Goal: Task Accomplishment & Management: Use online tool/utility

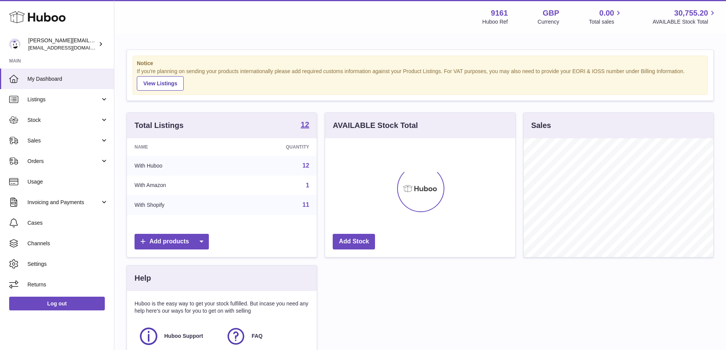
scroll to position [119, 190]
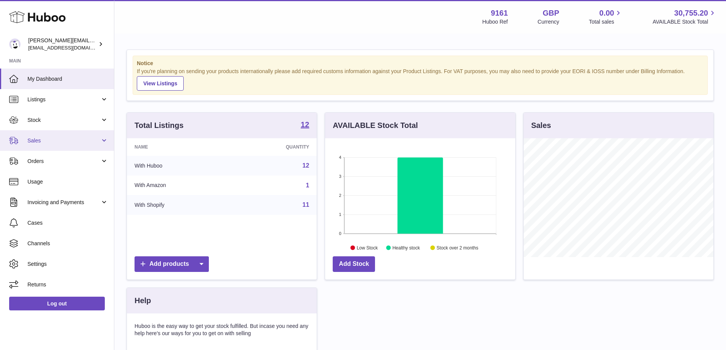
click at [61, 148] on link "Sales" at bounding box center [57, 140] width 114 height 21
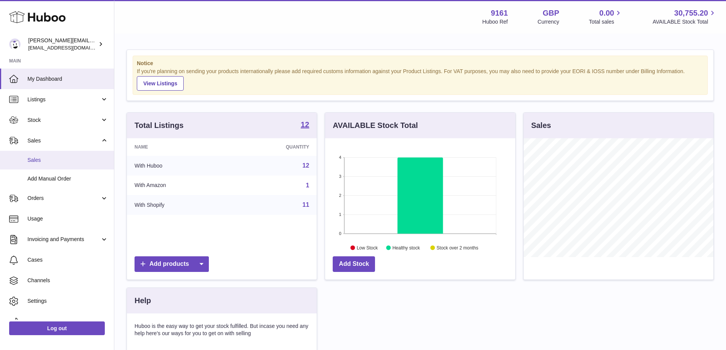
click at [61, 163] on span "Sales" at bounding box center [67, 160] width 81 height 7
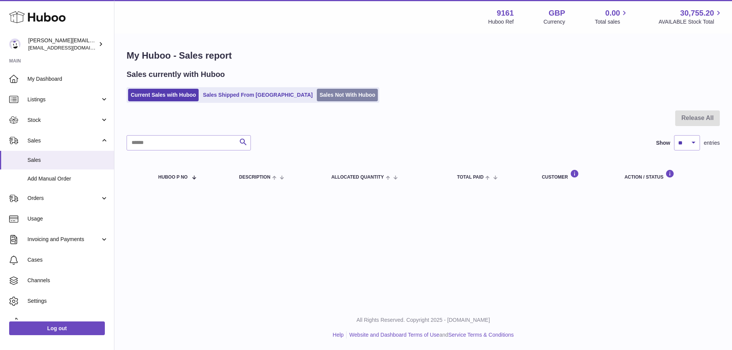
click at [317, 99] on link "Sales Not With Huboo" at bounding box center [347, 95] width 61 height 13
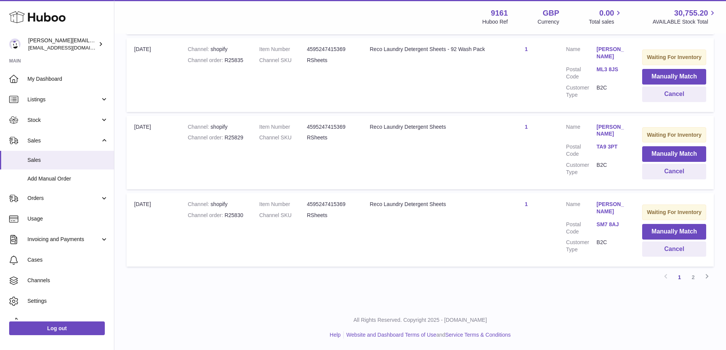
scroll to position [757, 0]
click at [693, 276] on link "2" at bounding box center [693, 278] width 14 height 14
click at [667, 231] on button "Manually Match" at bounding box center [674, 232] width 64 height 16
click at [637, 241] on div "× Items Search Huboo P no Title Quantity Action Huboo P no 967716 Current Ident…" at bounding box center [363, 216] width 726 height 433
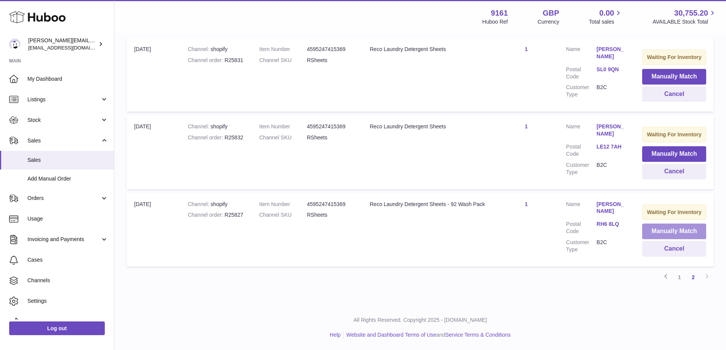
click at [672, 232] on button "Manually Match" at bounding box center [674, 232] width 64 height 16
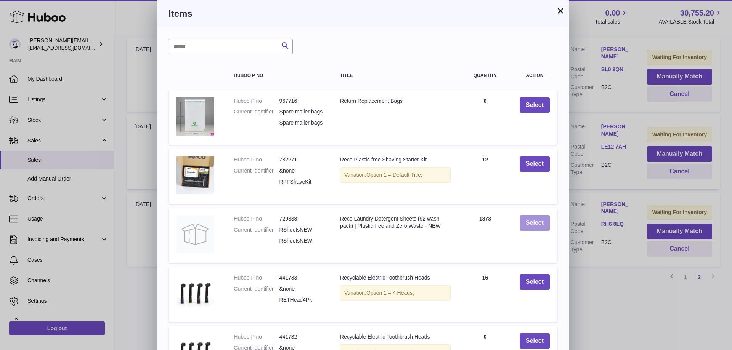
click at [537, 231] on button "Select" at bounding box center [535, 223] width 30 height 16
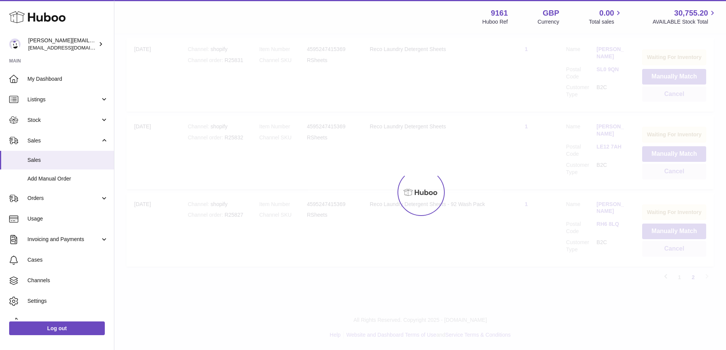
scroll to position [85, 0]
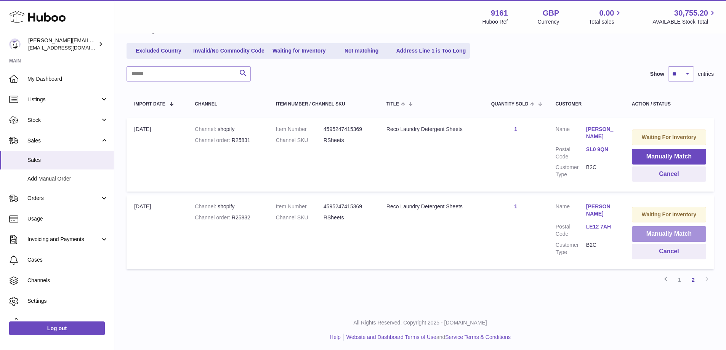
click at [649, 230] on button "Manually Match" at bounding box center [669, 234] width 74 height 16
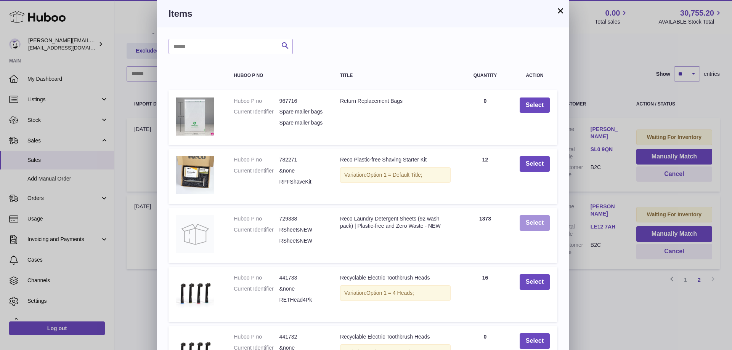
click at [546, 228] on button "Select" at bounding box center [535, 223] width 30 height 16
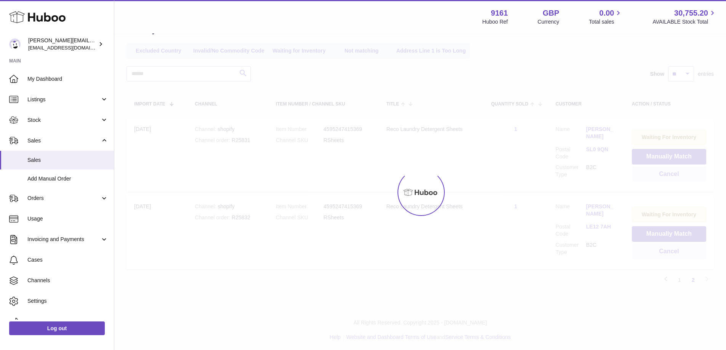
scroll to position [8, 0]
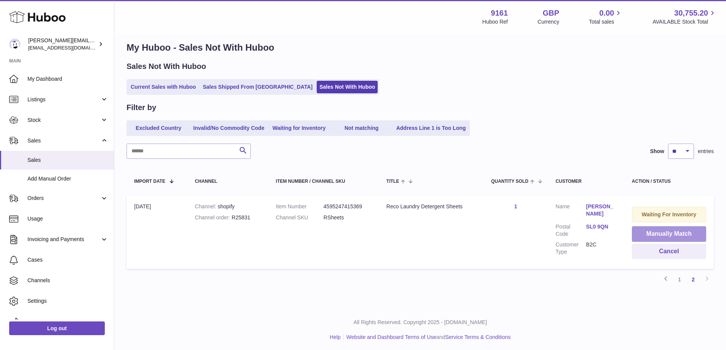
click at [649, 231] on button "Manually Match" at bounding box center [669, 234] width 74 height 16
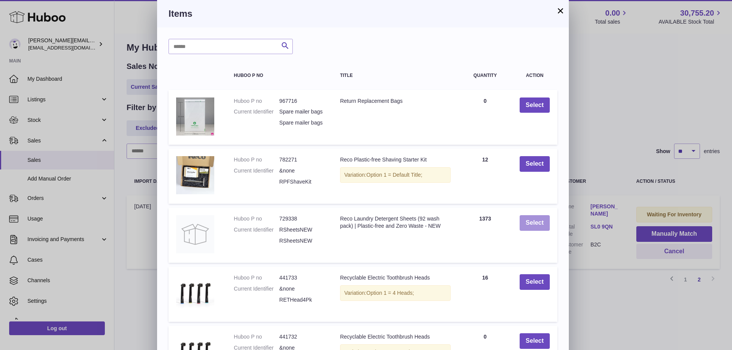
click at [544, 226] on button "Select" at bounding box center [535, 223] width 30 height 16
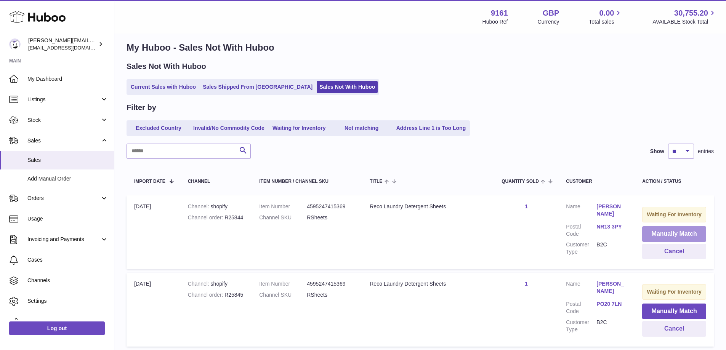
click at [659, 236] on button "Manually Match" at bounding box center [674, 234] width 64 height 16
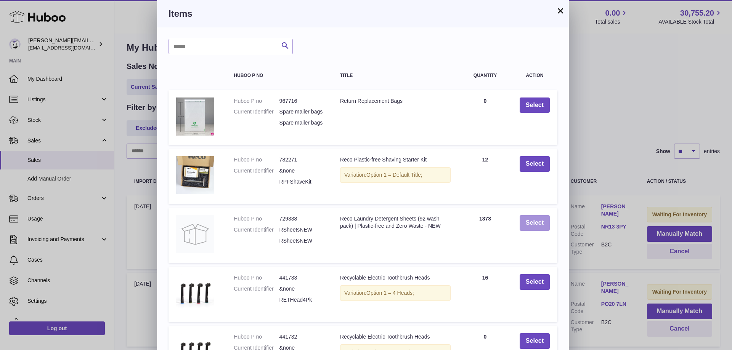
click at [543, 227] on button "Select" at bounding box center [535, 223] width 30 height 16
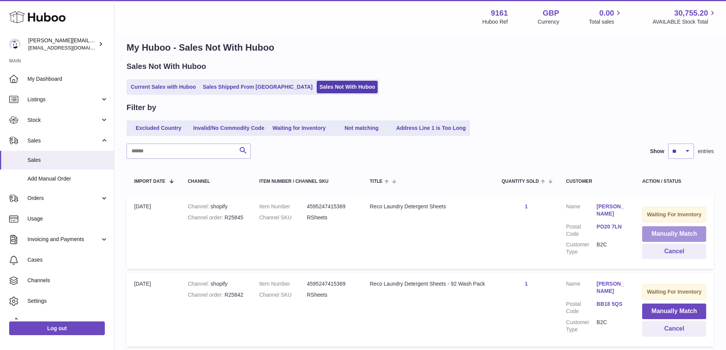
click at [664, 236] on button "Manually Match" at bounding box center [674, 234] width 64 height 16
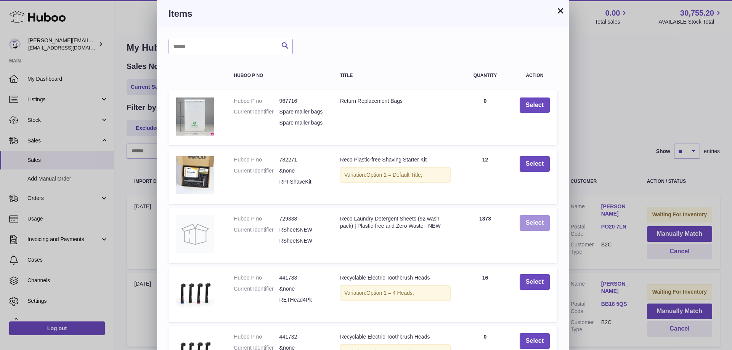
click at [531, 225] on button "Select" at bounding box center [535, 223] width 30 height 16
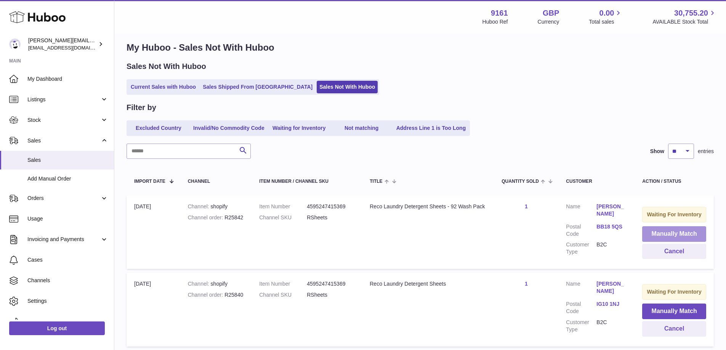
click at [664, 240] on button "Manually Match" at bounding box center [674, 234] width 64 height 16
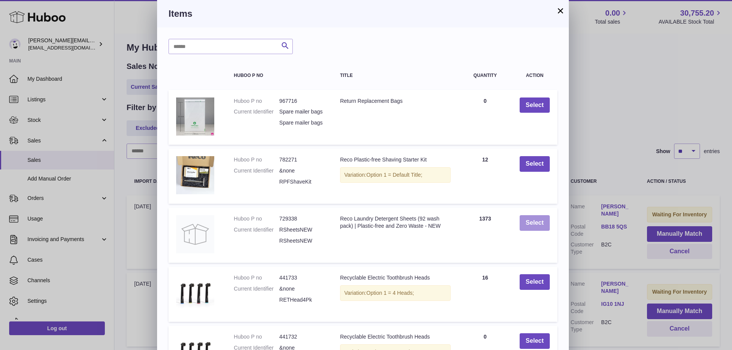
click at [533, 231] on button "Select" at bounding box center [535, 223] width 30 height 16
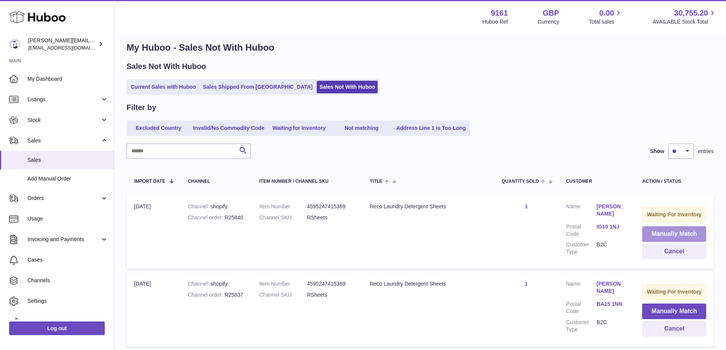
click at [668, 240] on button "Manually Match" at bounding box center [674, 234] width 64 height 16
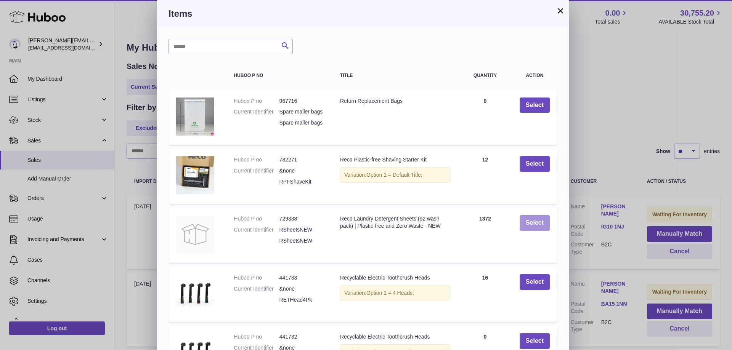
click at [531, 223] on button "Select" at bounding box center [535, 223] width 30 height 16
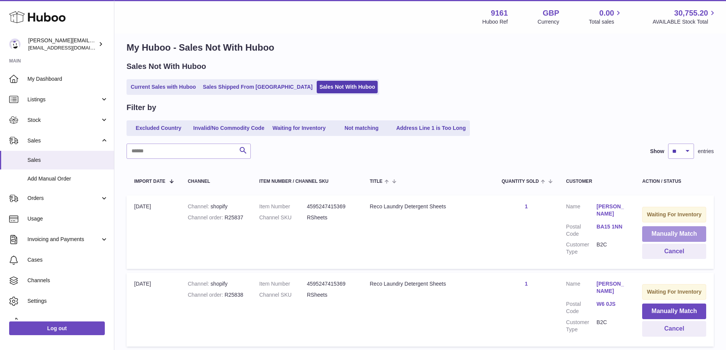
click at [666, 242] on button "Manually Match" at bounding box center [674, 234] width 64 height 16
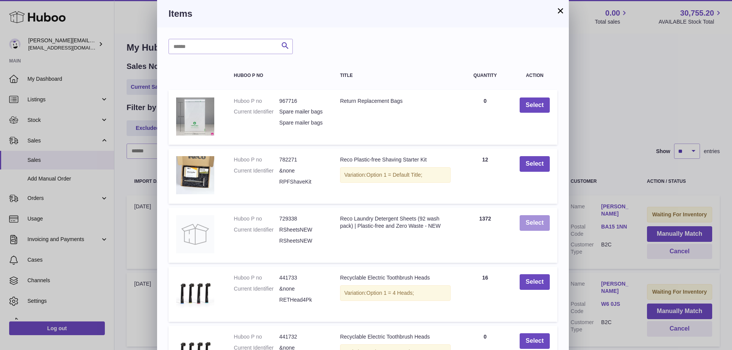
click at [535, 224] on button "Select" at bounding box center [535, 223] width 30 height 16
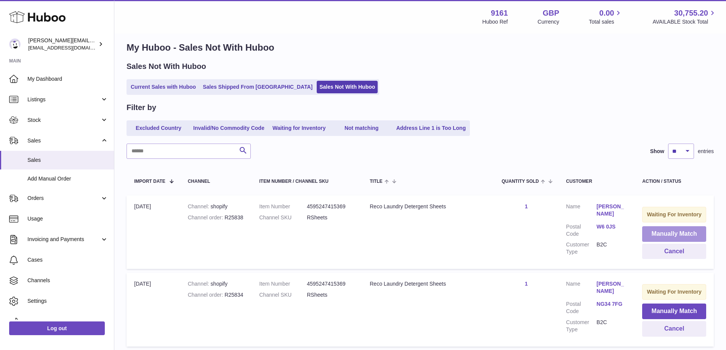
click at [653, 239] on button "Manually Match" at bounding box center [674, 234] width 64 height 16
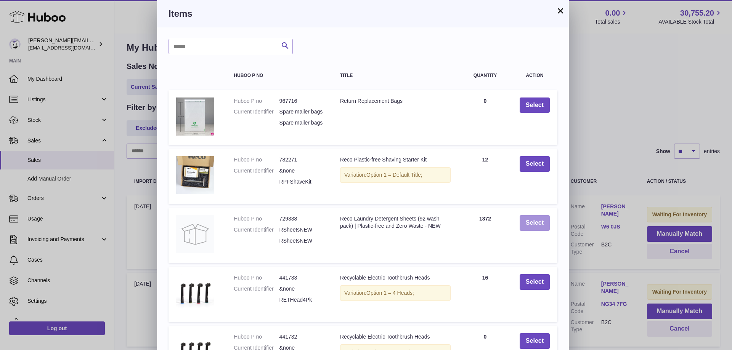
click at [537, 223] on button "Select" at bounding box center [535, 223] width 30 height 16
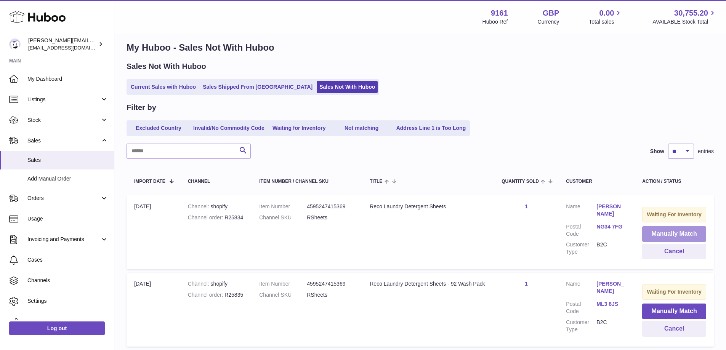
click at [648, 241] on button "Manually Match" at bounding box center [674, 234] width 64 height 16
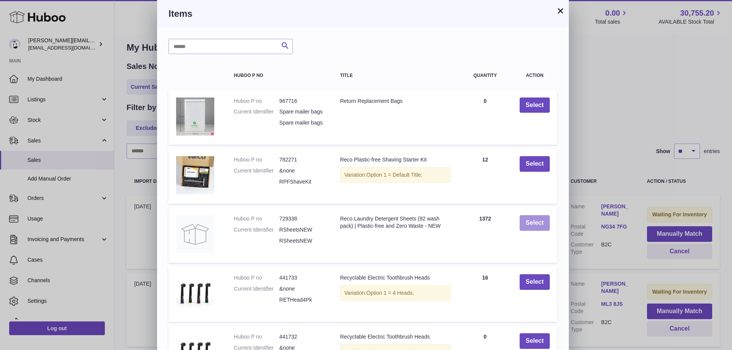
click at [534, 231] on button "Select" at bounding box center [535, 223] width 30 height 16
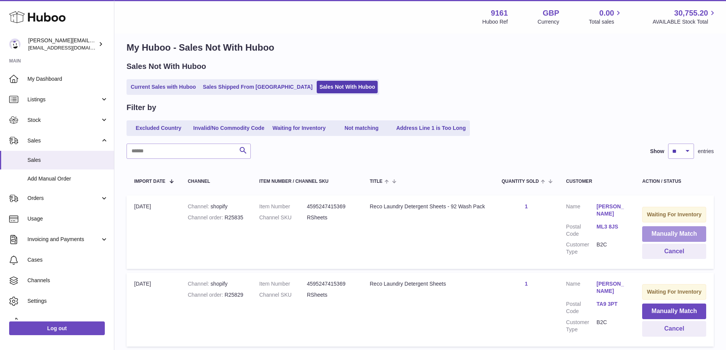
click at [665, 236] on button "Manually Match" at bounding box center [674, 234] width 64 height 16
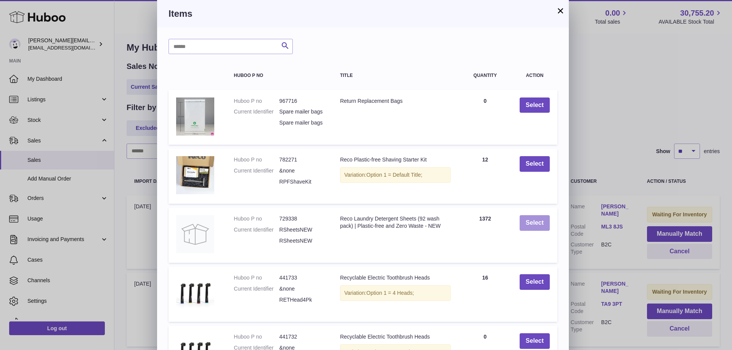
click at [533, 231] on button "Select" at bounding box center [535, 223] width 30 height 16
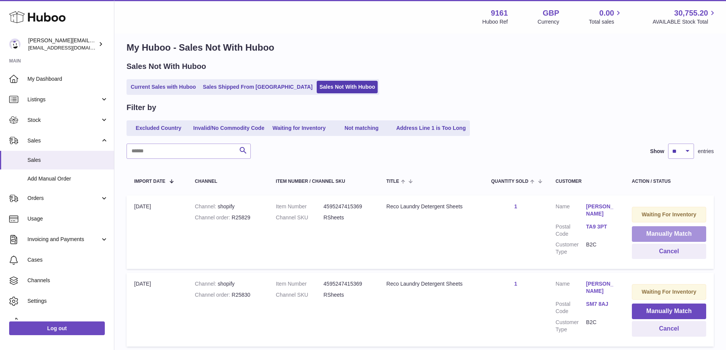
click at [665, 232] on button "Manually Match" at bounding box center [669, 234] width 74 height 16
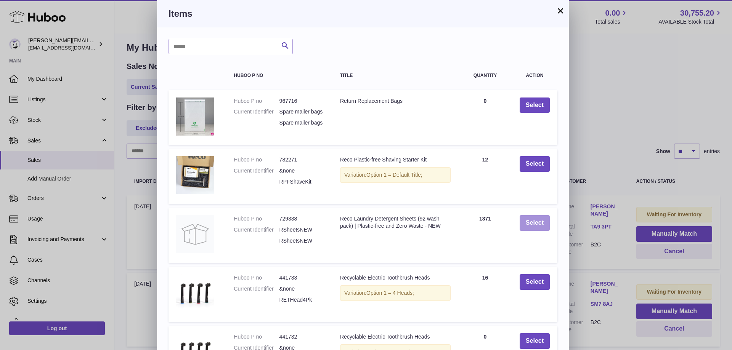
click at [536, 231] on button "Select" at bounding box center [535, 223] width 30 height 16
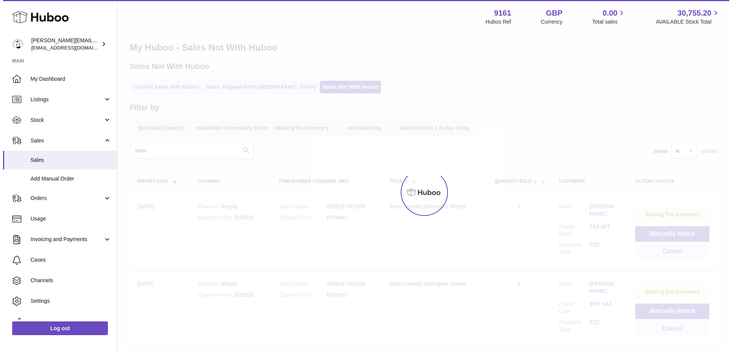
scroll to position [0, 0]
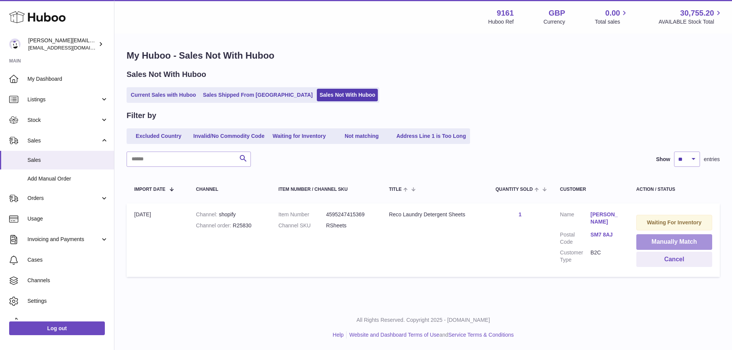
click at [649, 236] on button "Manually Match" at bounding box center [674, 242] width 76 height 16
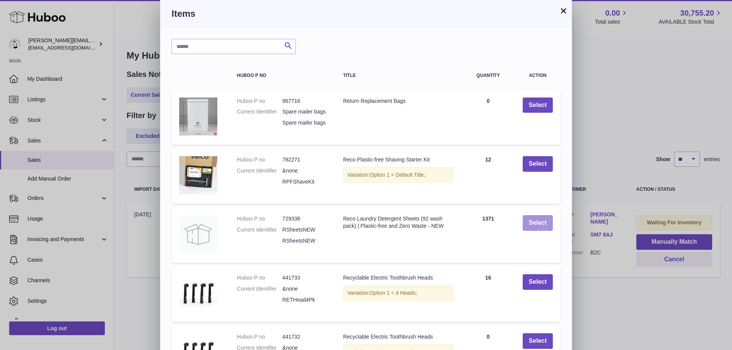
click at [544, 228] on button "Select" at bounding box center [538, 223] width 30 height 16
